Goal: Contribute content: Add original content to the website for others to see

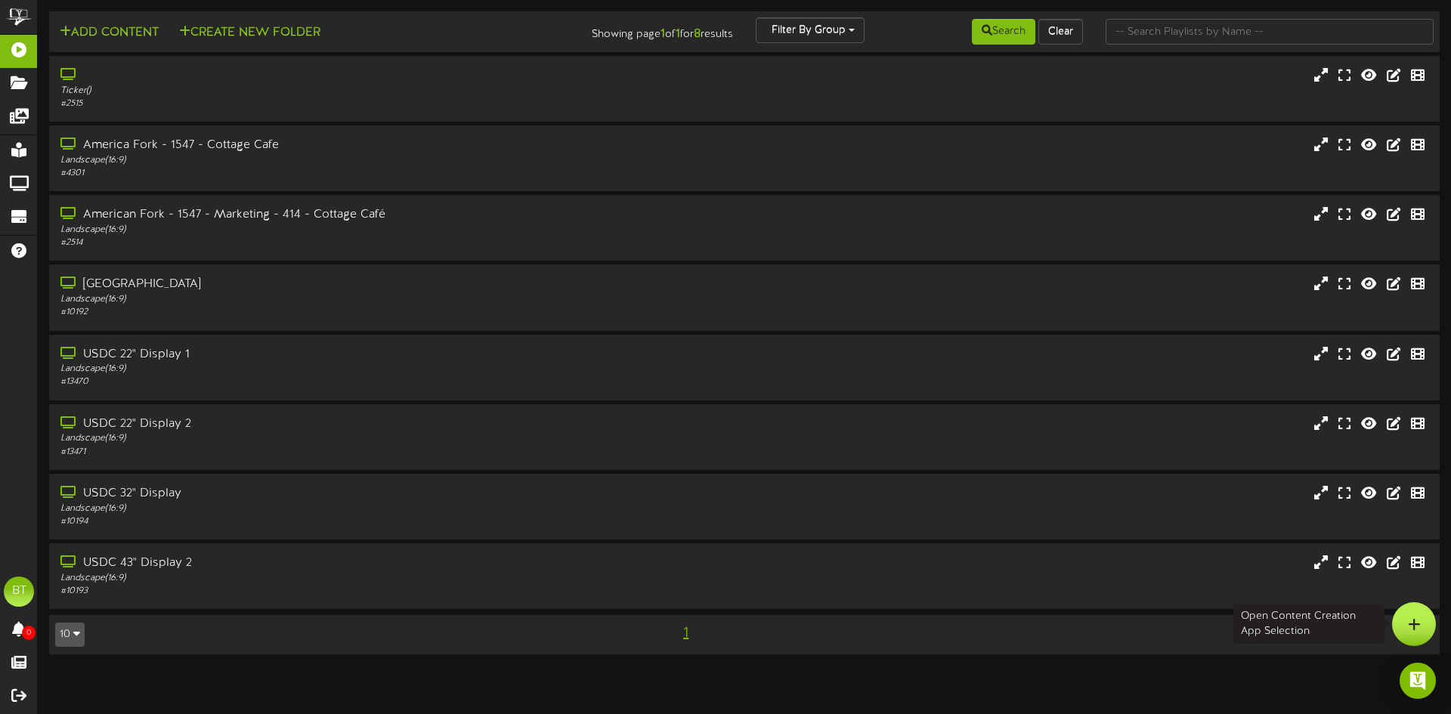
click at [1407, 617] on div at bounding box center [1414, 624] width 44 height 44
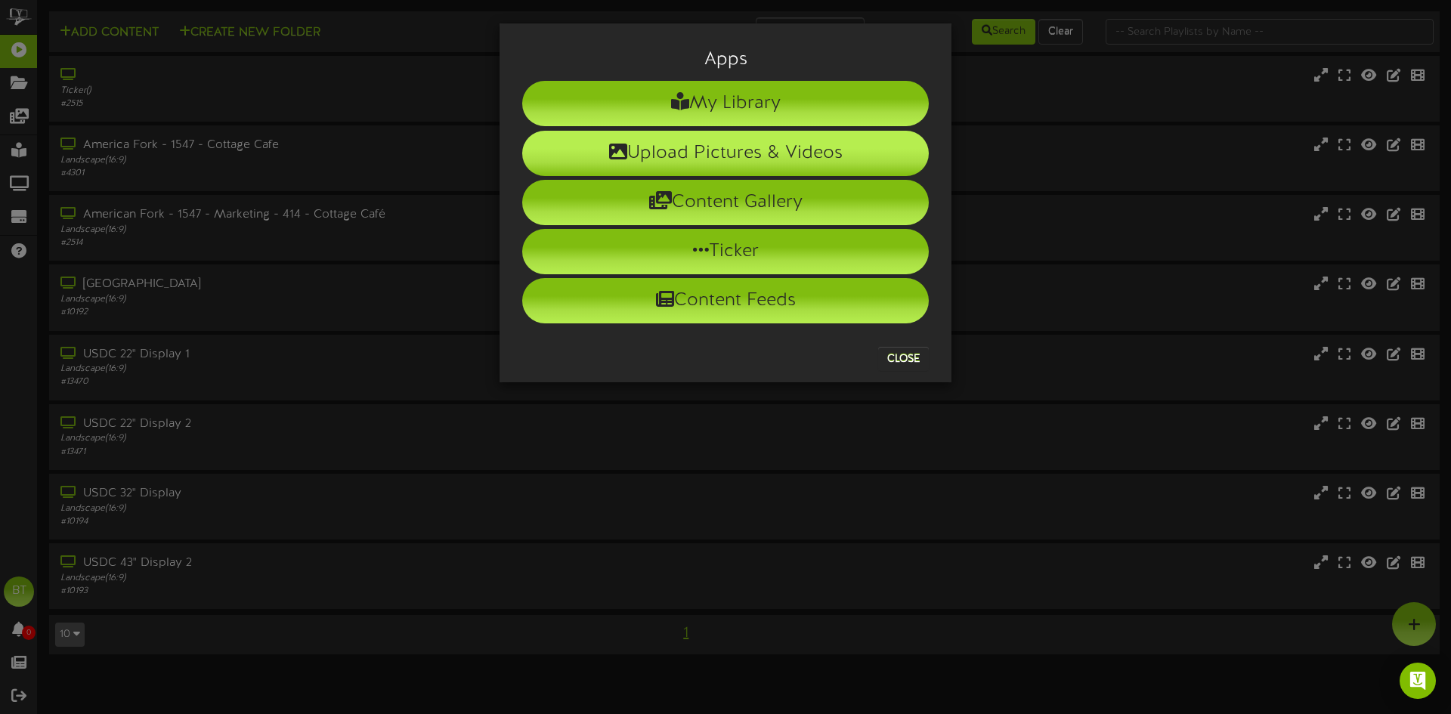
click at [750, 141] on li "Upload Pictures & Videos" at bounding box center [725, 153] width 407 height 45
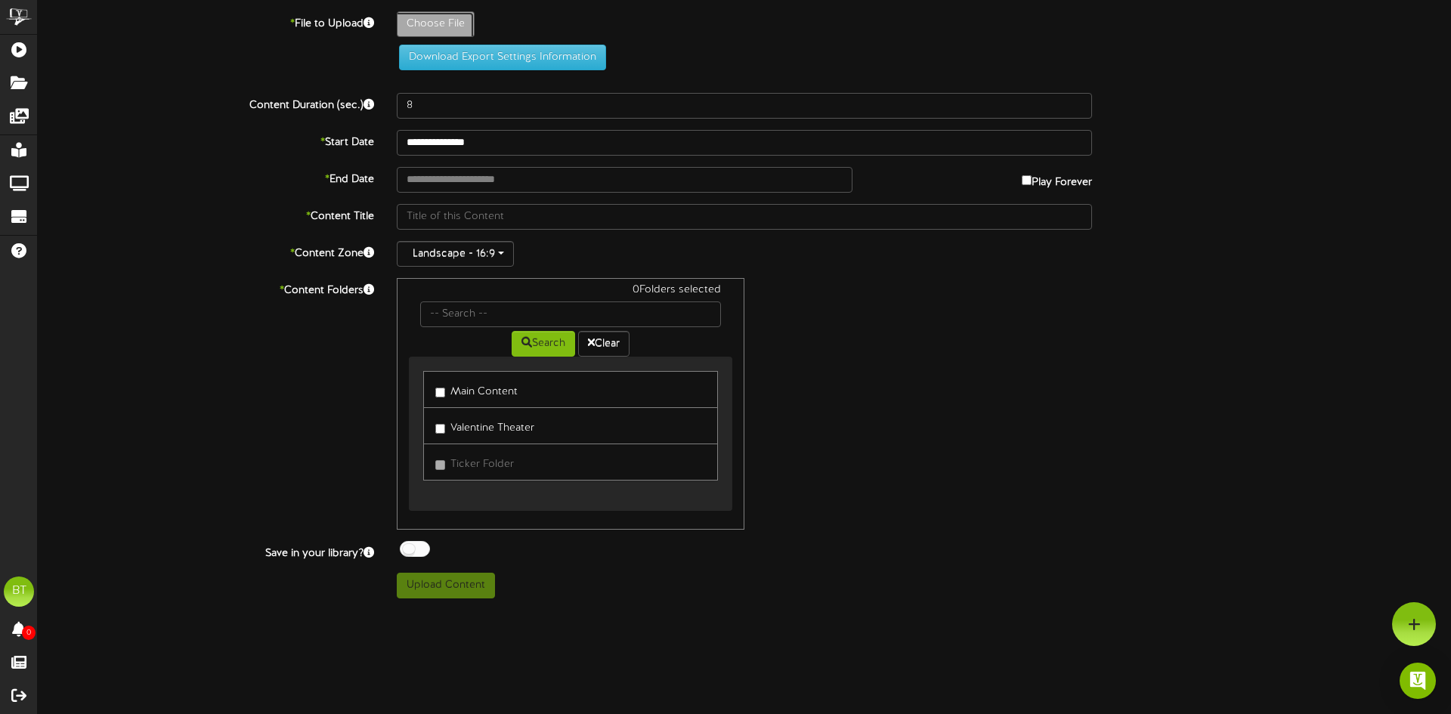
type input "**********"
type input "IMG_80951"
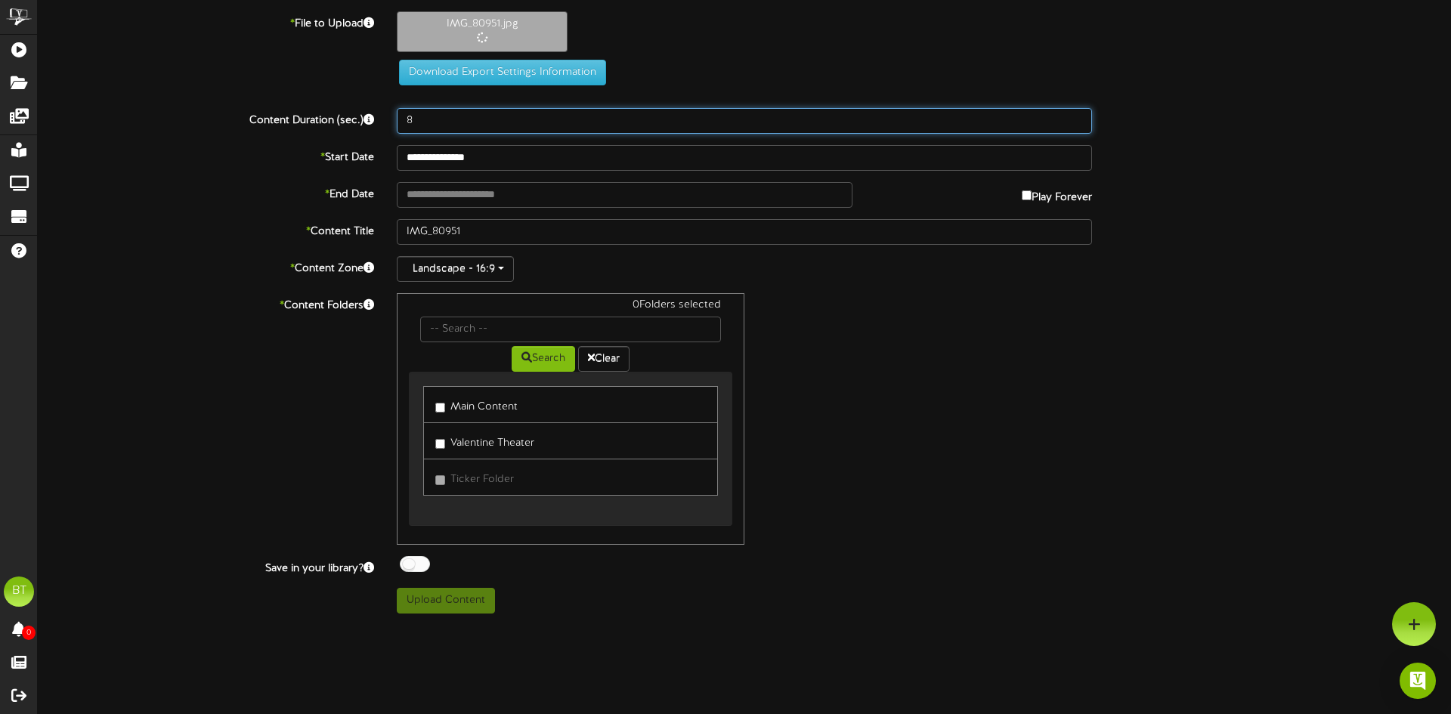
click at [499, 119] on input "8" at bounding box center [744, 121] width 695 height 26
click at [1076, 116] on input "9" at bounding box center [744, 121] width 695 height 26
click at [1076, 116] on input "10" at bounding box center [744, 121] width 695 height 26
click at [1076, 116] on input "11" at bounding box center [744, 121] width 695 height 26
type input "12"
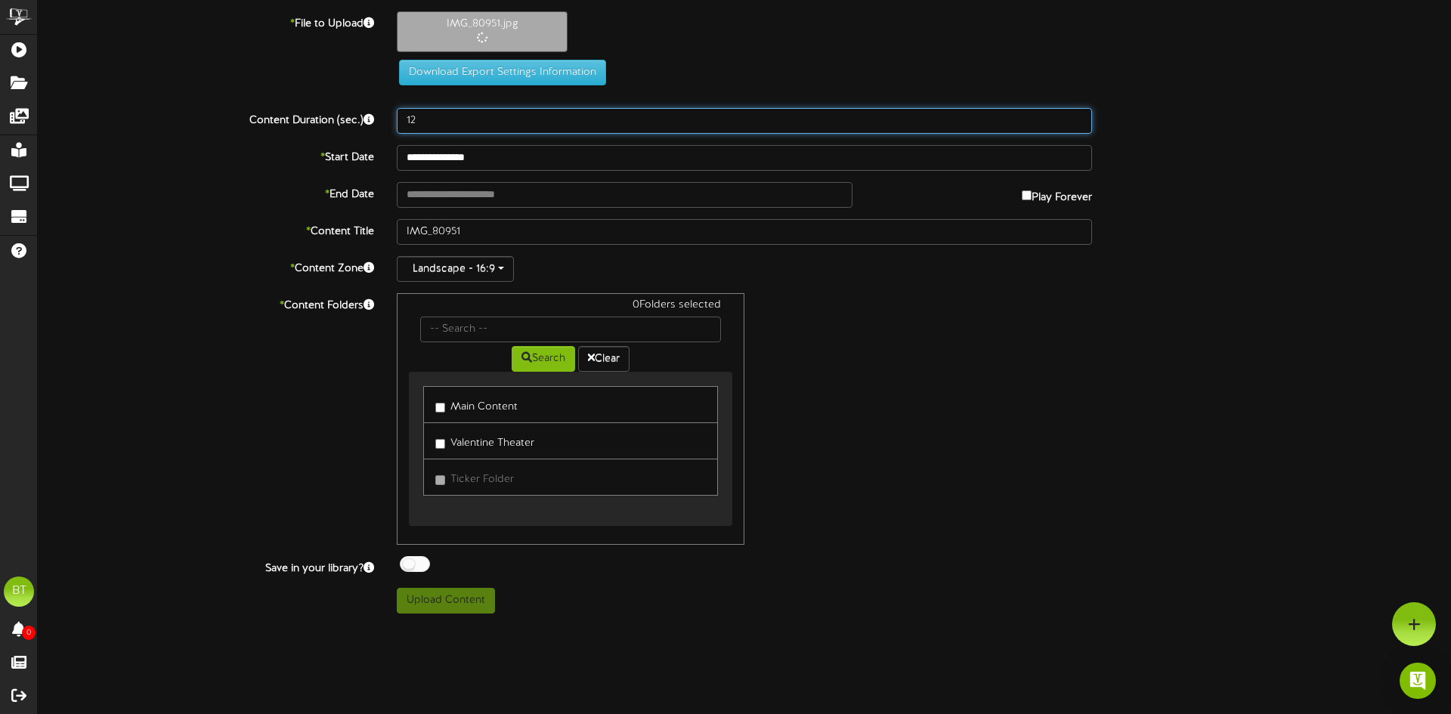
click at [1075, 116] on input "12" at bounding box center [744, 121] width 695 height 26
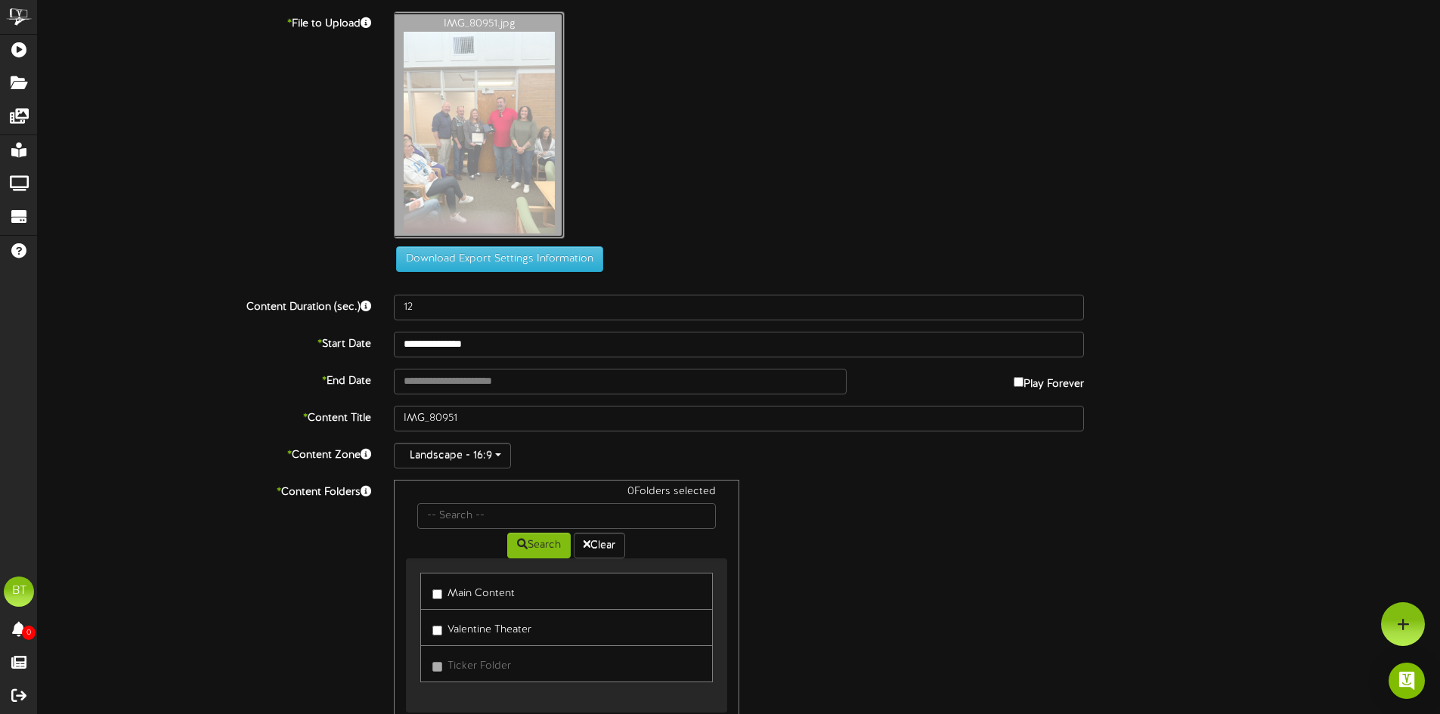
drag, startPoint x: 422, startPoint y: 91, endPoint x: 328, endPoint y: 193, distance: 138.0
click at [328, 193] on div "Download Export Settings Information" at bounding box center [738, 141] width 1447 height 261
drag, startPoint x: 527, startPoint y: 185, endPoint x: 548, endPoint y: 120, distance: 68.3
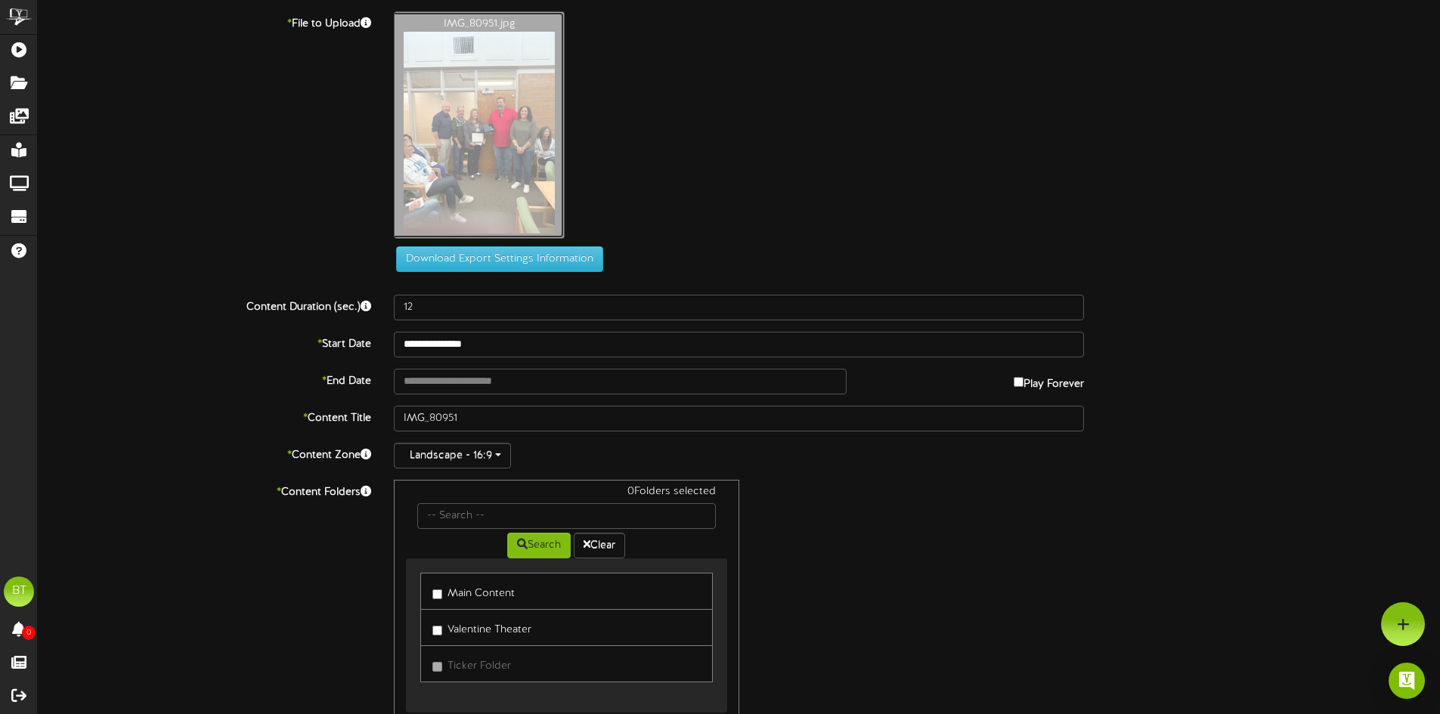
type input "**********"
type input "1759959889028-7f8f0745-8f59-4cdc-a66c-6c344bfb9485_1"
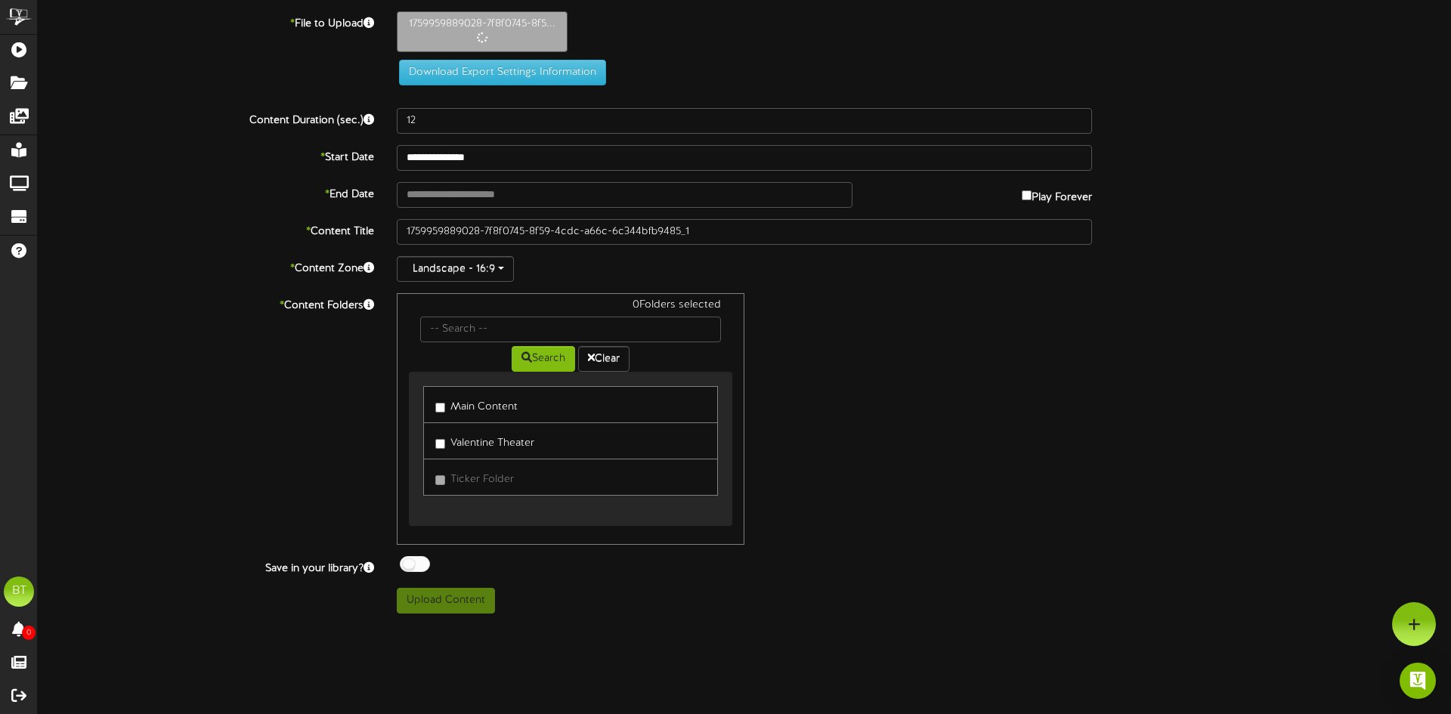
click at [447, 398] on label "Main Content" at bounding box center [476, 404] width 82 height 20
click at [445, 602] on button "Upload Content" at bounding box center [446, 601] width 98 height 26
type input "**********"
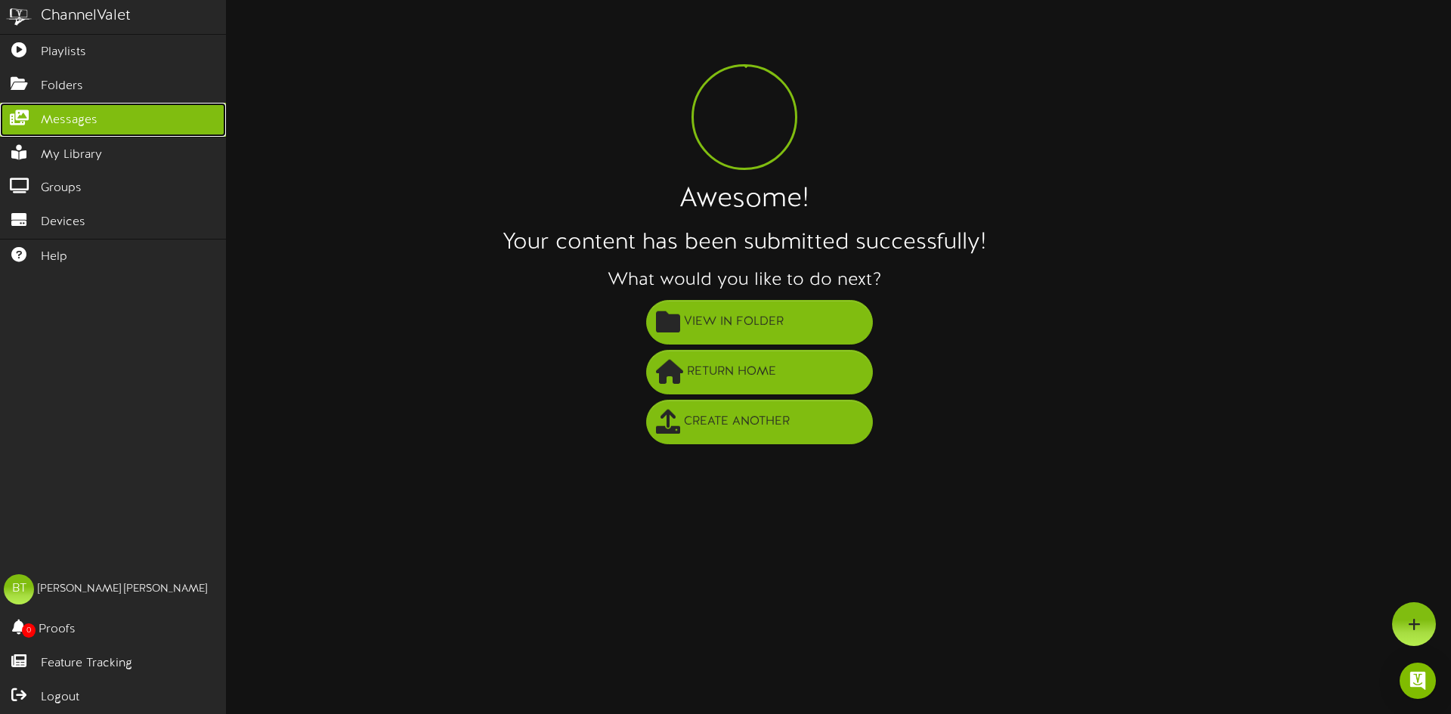
click at [34, 113] on icon at bounding box center [19, 115] width 38 height 11
